Goal: Task Accomplishment & Management: Complete application form

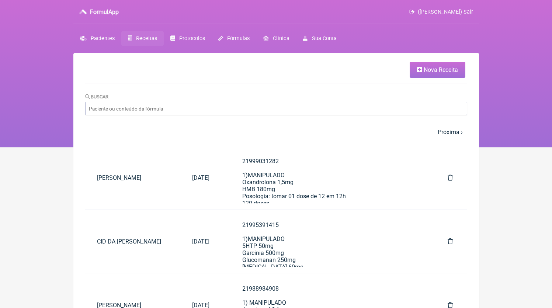
click at [431, 68] on span "Nova Receita" at bounding box center [440, 69] width 34 height 7
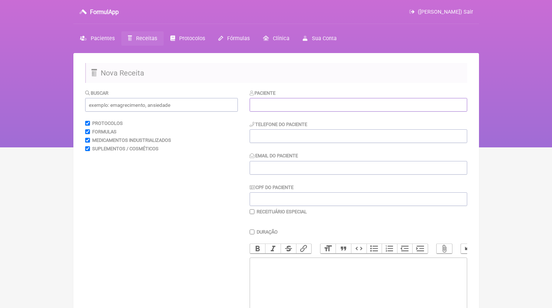
click at [280, 103] on input "text" at bounding box center [358, 105] width 217 height 14
paste input "[PERSON_NAME] DA [PERSON_NAME]"
type input "[PERSON_NAME] DA [PERSON_NAME]"
paste input "21999541580"
type input "21999541580"
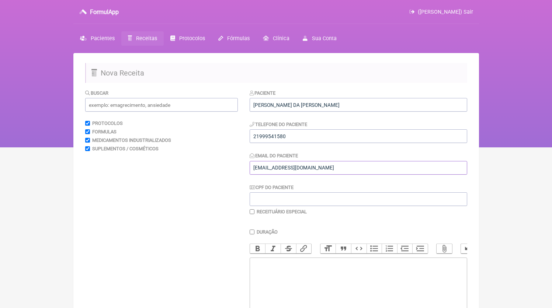
type input "[EMAIL_ADDRESS][DOMAIN_NAME]"
click at [369, 140] on input "21999541580" at bounding box center [358, 136] width 217 height 14
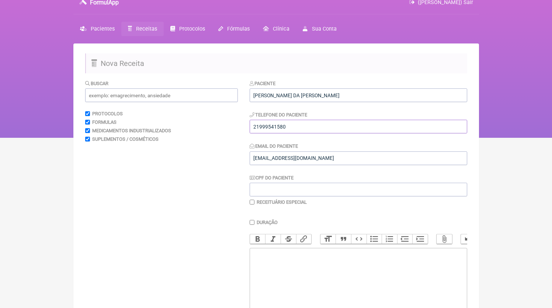
scroll to position [14, 0]
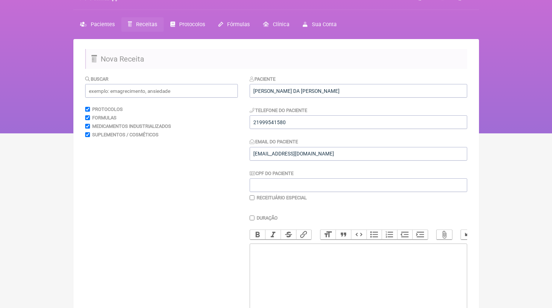
click at [317, 272] on trix-editor at bounding box center [358, 288] width 217 height 88
paste trix-editor "<div>&nbsp;21999541580</div>"
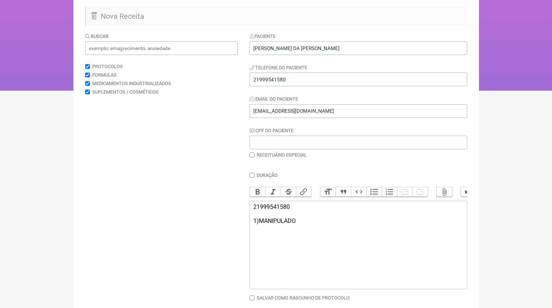
scroll to position [97, 0]
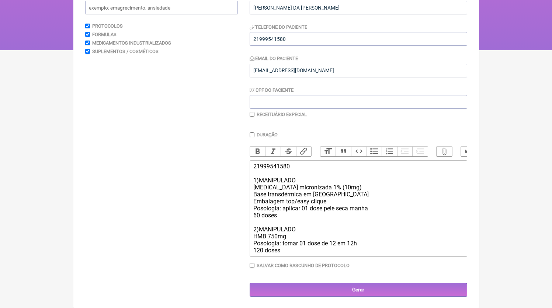
type trix-editor "<div>&nbsp;21999541580<br><br>1)MANIPULADO<br>[MEDICAL_DATA] micronizada 1% (10…"
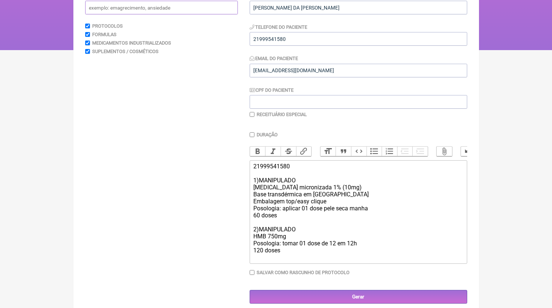
click at [143, 7] on input "text" at bounding box center [161, 8] width 153 height 14
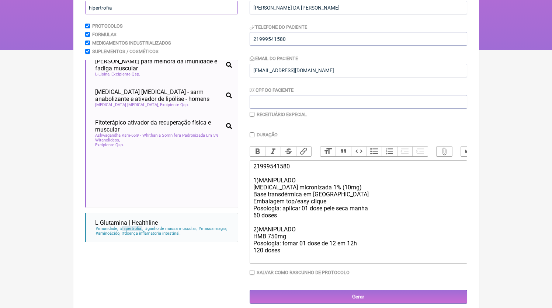
scroll to position [662, 0]
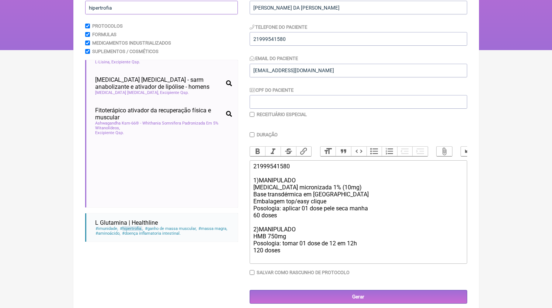
type input "hipertrofia"
click at [344, 215] on div "21999541580 1)MANIPULADO [MEDICAL_DATA] micronizada 1% (10mg) Base transdérmica…" at bounding box center [357, 212] width 209 height 98
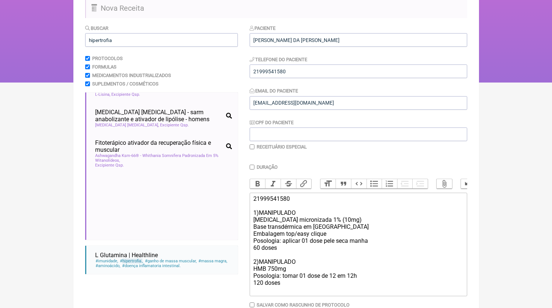
scroll to position [112, 0]
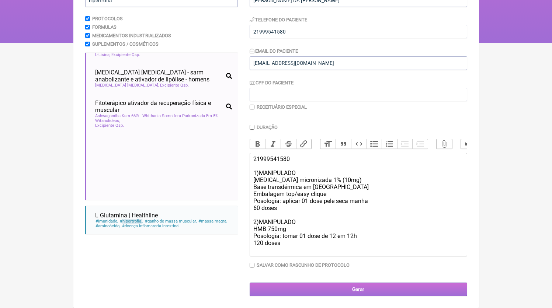
click at [370, 286] on input "Gerar" at bounding box center [358, 290] width 217 height 14
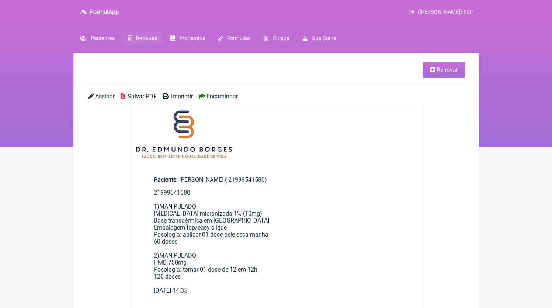
click at [136, 94] on span "Salvar PDF" at bounding box center [142, 96] width 29 height 7
click at [146, 39] on span "Receitas" at bounding box center [146, 38] width 21 height 6
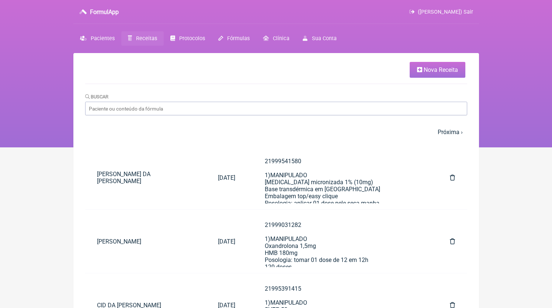
click at [450, 73] on span "Nova Receita" at bounding box center [440, 69] width 34 height 7
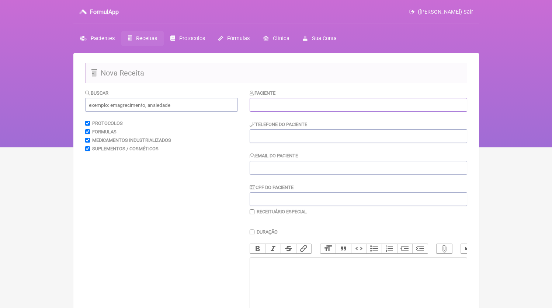
click at [302, 102] on input "text" at bounding box center [358, 105] width 217 height 14
paste input "Renan Campos Esteves"
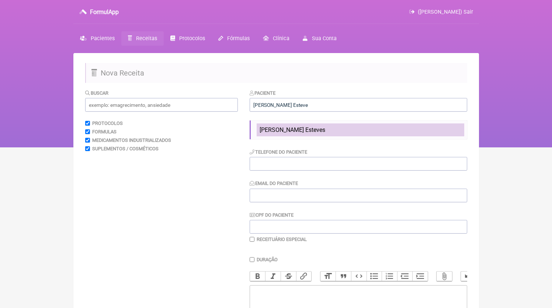
click at [339, 129] on li "Renan Campos Esteves" at bounding box center [361, 129] width 208 height 13
type input "Renan Campos Esteves"
type input "21997564330"
type input "[EMAIL_ADDRESS][DOMAIN_NAME]"
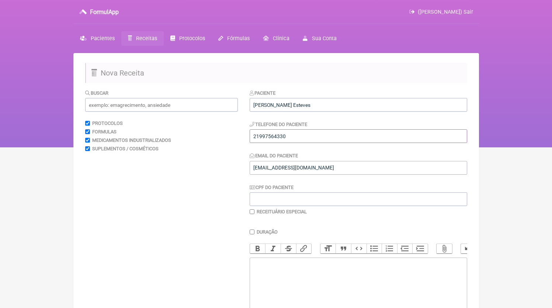
click at [328, 139] on input "21997564330" at bounding box center [358, 136] width 217 height 14
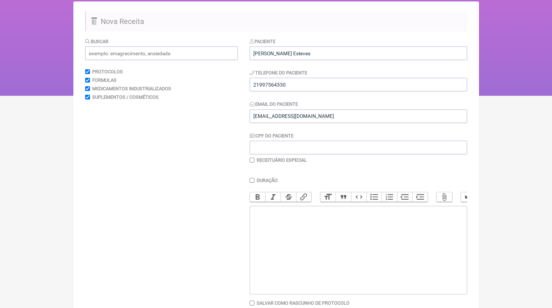
click at [342, 250] on trix-editor at bounding box center [358, 250] width 217 height 88
paste trix-editor "<div>21997564330</div>"
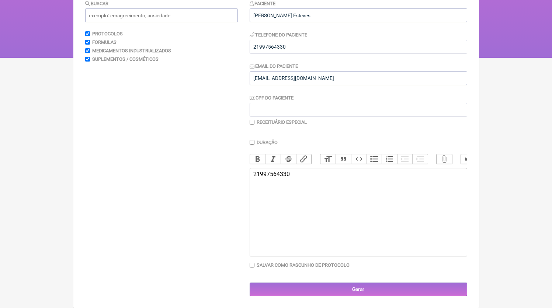
paste trix-editor "<div>21997564330<br><br>21997564330<br>1)MANIPULADO<br>Metformina HCL 500mg<br>…"
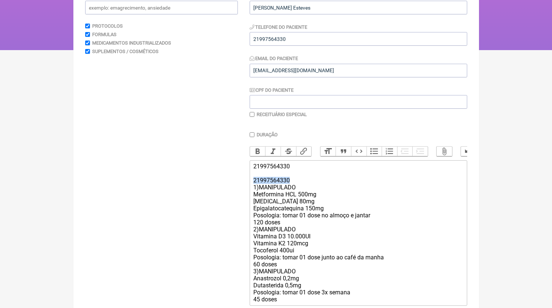
drag, startPoint x: 296, startPoint y: 188, endPoint x: 219, endPoint y: 187, distance: 77.8
click at [219, 187] on form "Buscar Protocolos Formulas Medicamentos Industrializados Suplementos / Cosmétic…" at bounding box center [276, 169] width 382 height 354
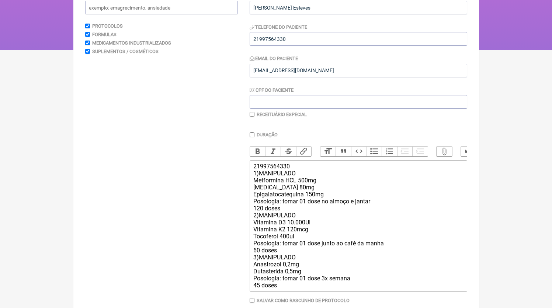
click at [278, 191] on div "21997564330 1)MANIPULADO Metformina HCL 500mg Orlistat 80mg Epigalatocatequina …" at bounding box center [357, 226] width 209 height 126
click at [282, 216] on div "21997564330 1)MANIPULADO Metformina HCL 500mg Orlistat 100mg Epigalatocatequina…" at bounding box center [357, 226] width 209 height 126
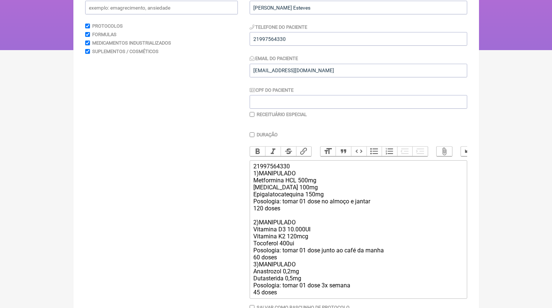
scroll to position [132, 0]
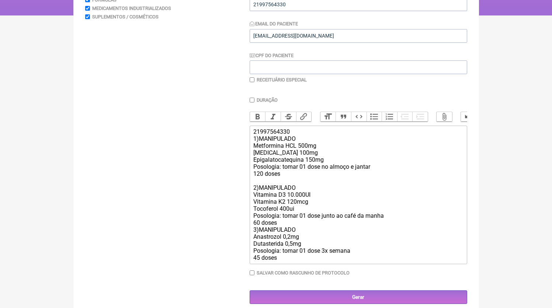
click at [303, 237] on div "21997564330 1)MANIPULADO Metformina HCL 500mg Orlistat 100mg Epigalatocatequina…" at bounding box center [357, 194] width 209 height 133
click at [304, 233] on div "21997564330 1)MANIPULADO Metformina HCL 500mg Orlistat 100mg Epigalatocatequina…" at bounding box center [357, 194] width 209 height 133
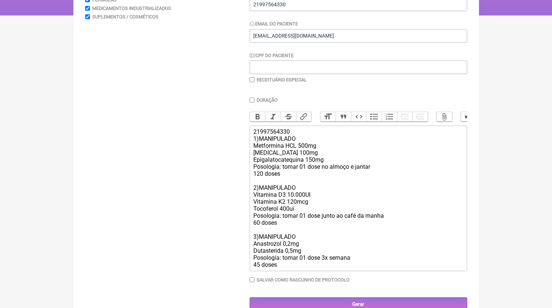
click at [290, 205] on div "21997564330 1)MANIPULADO Metformina HCL 500mg Orlistat 100mg Epigalatocatequina…" at bounding box center [357, 198] width 209 height 140
click at [334, 215] on div "21997564330 1)MANIPULADO Metformina HCL 500mg Orlistat 100mg Epigalatocatequina…" at bounding box center [357, 198] width 209 height 140
click at [295, 268] on div "21997564330 1)MANIPULADO Metformina HCL 500mg Orlistat 100mg Epigalatocatequina…" at bounding box center [357, 198] width 209 height 140
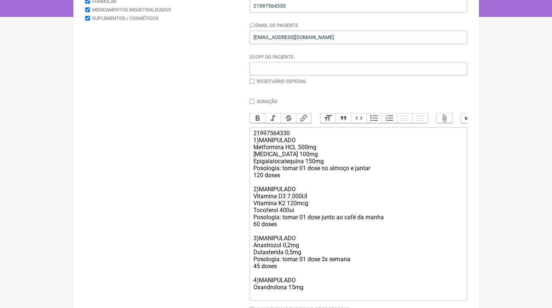
scroll to position [182, 0]
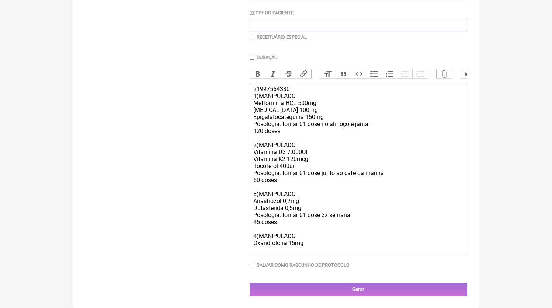
click at [293, 204] on div "21997564330 1)MANIPULADO Metformina HCL 500mg Orlistat 100mg Epigalatocatequina…" at bounding box center [357, 170] width 209 height 168
click at [294, 209] on div "21997564330 1)MANIPULADO Metformina HCL 500mg Orlistat 100mg Epigalatocatequina…" at bounding box center [357, 170] width 209 height 168
click at [286, 251] on div "21997564330 1)MANIPULADO Metformina HCL 500mg Orlistat 100mg Epigalatocatequina…" at bounding box center [357, 170] width 209 height 168
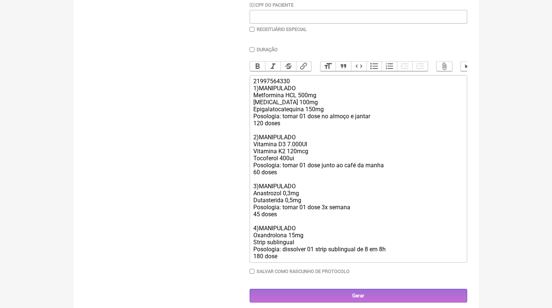
type trix-editor "<div>21997564330<br>1)MANIPULADO<br>Metformina HCL 500mg<br>Orlistat 100mg<br>E…"
click at [301, 32] on label "Receituário Especial" at bounding box center [282, 30] width 50 height 6
checkbox input "true"
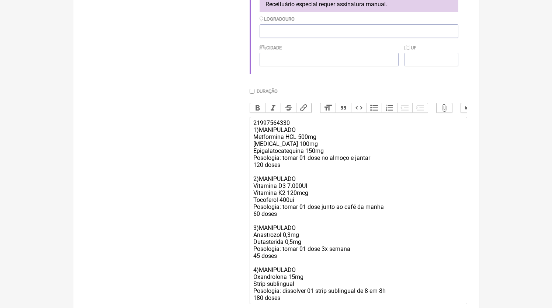
scroll to position [264, 0]
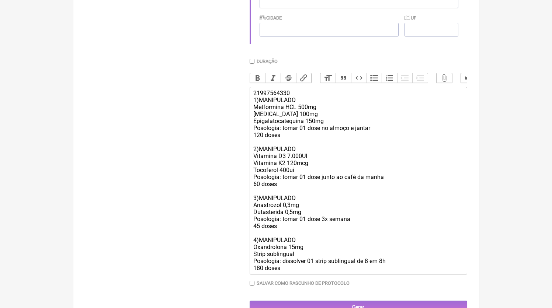
click at [345, 174] on div "21997564330 1)MANIPULADO Metformina HCL 500mg Orlistat 100mg Epigalatocatequina…" at bounding box center [357, 181] width 209 height 182
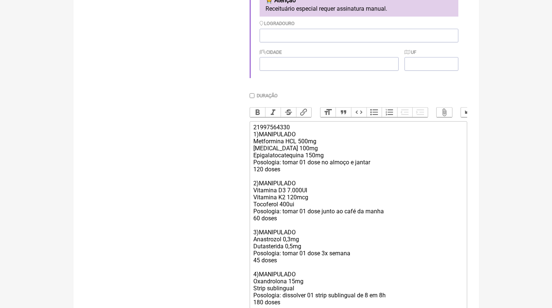
scroll to position [291, 0]
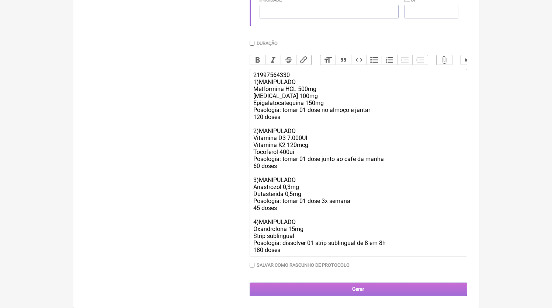
click at [321, 291] on input "Gerar" at bounding box center [358, 290] width 217 height 14
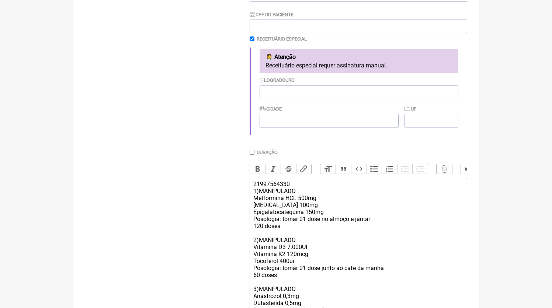
scroll to position [135, 0]
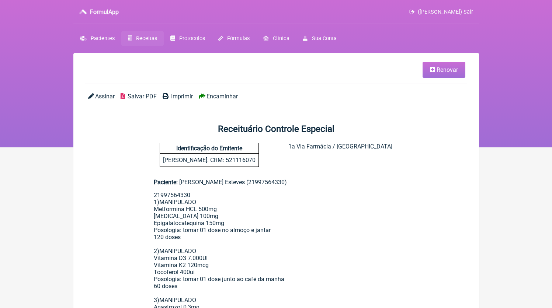
click at [135, 93] on main "Renovar Assinar Salvar PDF Imprimir Encaminhar Receituário Controle Especial Id…" at bounding box center [275, 284] width 405 height 462
click at [138, 101] on div "Assinar Salvar PDF Imprimir Encaminhar" at bounding box center [276, 99] width 382 height 13
click at [138, 100] on span "Salvar PDF" at bounding box center [142, 96] width 29 height 7
